Goal: Transaction & Acquisition: Obtain resource

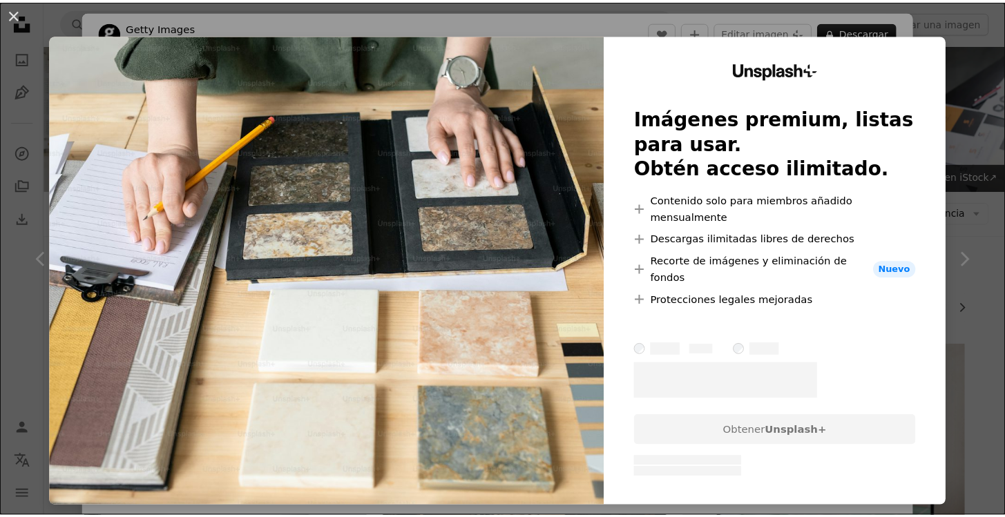
scroll to position [481, 0]
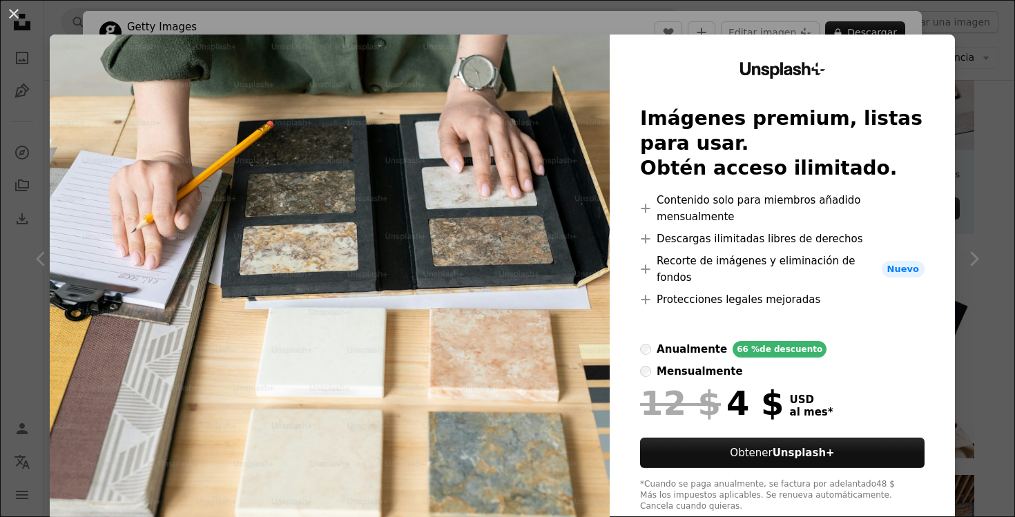
click at [841, 78] on div "Unsplash+ Imágenes premium, listas para usar. Obtén acceso ilimitado. A plus si…" at bounding box center [782, 288] width 345 height 506
click at [402, 17] on div "An X shape Unsplash+ Imágenes premium, listas para usar. Obtén acceso ilimitado…" at bounding box center [507, 258] width 1015 height 517
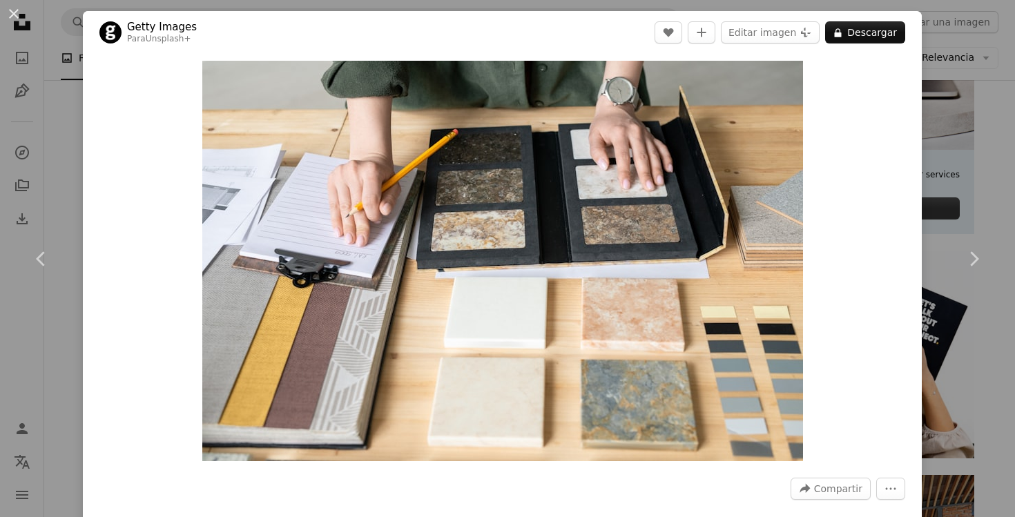
click at [925, 81] on div "An X shape Chevron left Chevron right Getty Images Para Unsplash+ A heart A plu…" at bounding box center [507, 258] width 1015 height 517
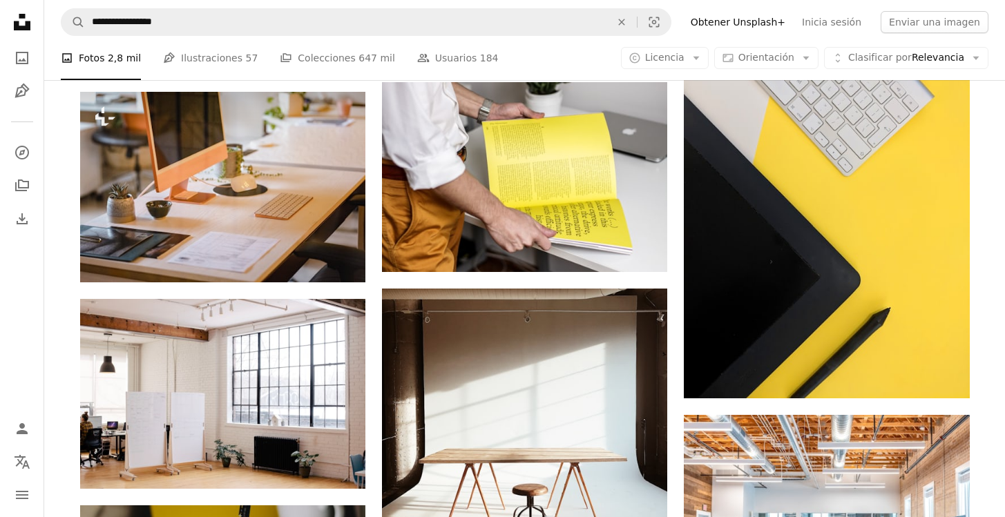
scroll to position [453, 0]
